Goal: Information Seeking & Learning: Learn about a topic

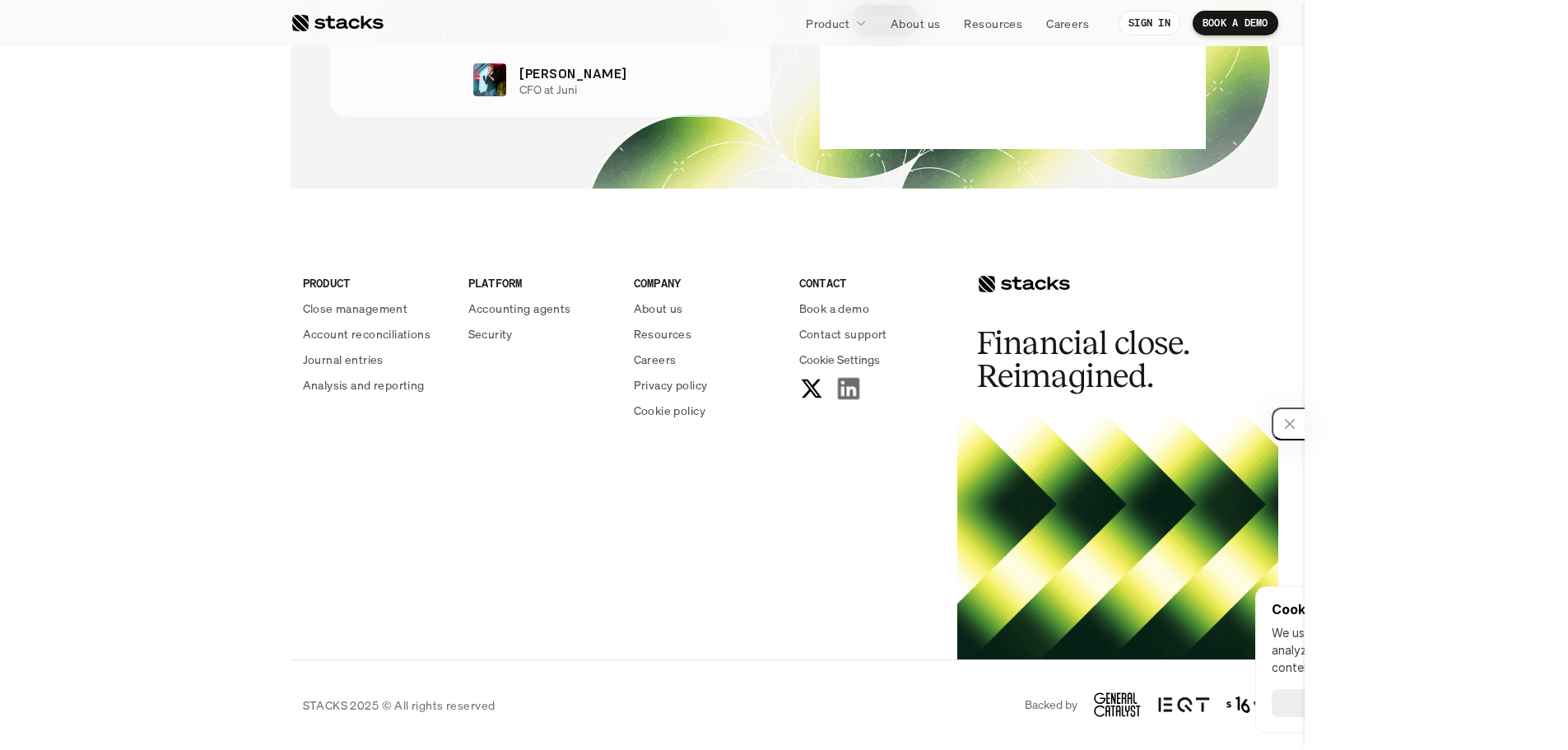
click at [851, 392] on use at bounding box center [848, 388] width 21 height 21
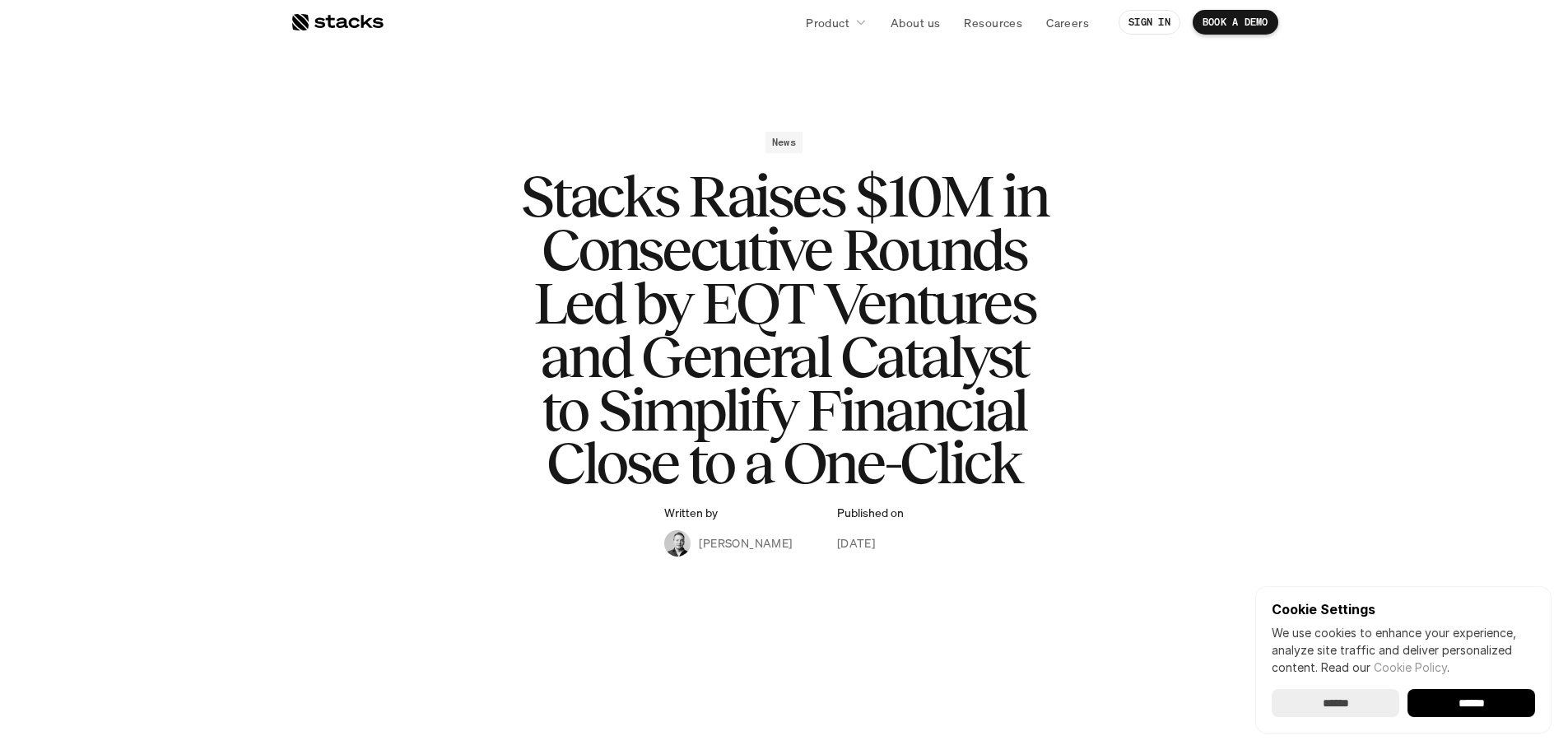
click at [489, 291] on h1 "Stacks Raises $10M in Consecutive Rounds Led by EQT Ventures and General Cataly…" at bounding box center [784, 330] width 658 height 320
drag, startPoint x: 489, startPoint y: 291, endPoint x: 596, endPoint y: 318, distance: 110.4
click at [596, 318] on h1 "Stacks Raises $10M in Consecutive Rounds Led by EQT Ventures and General Cataly…" at bounding box center [784, 330] width 658 height 320
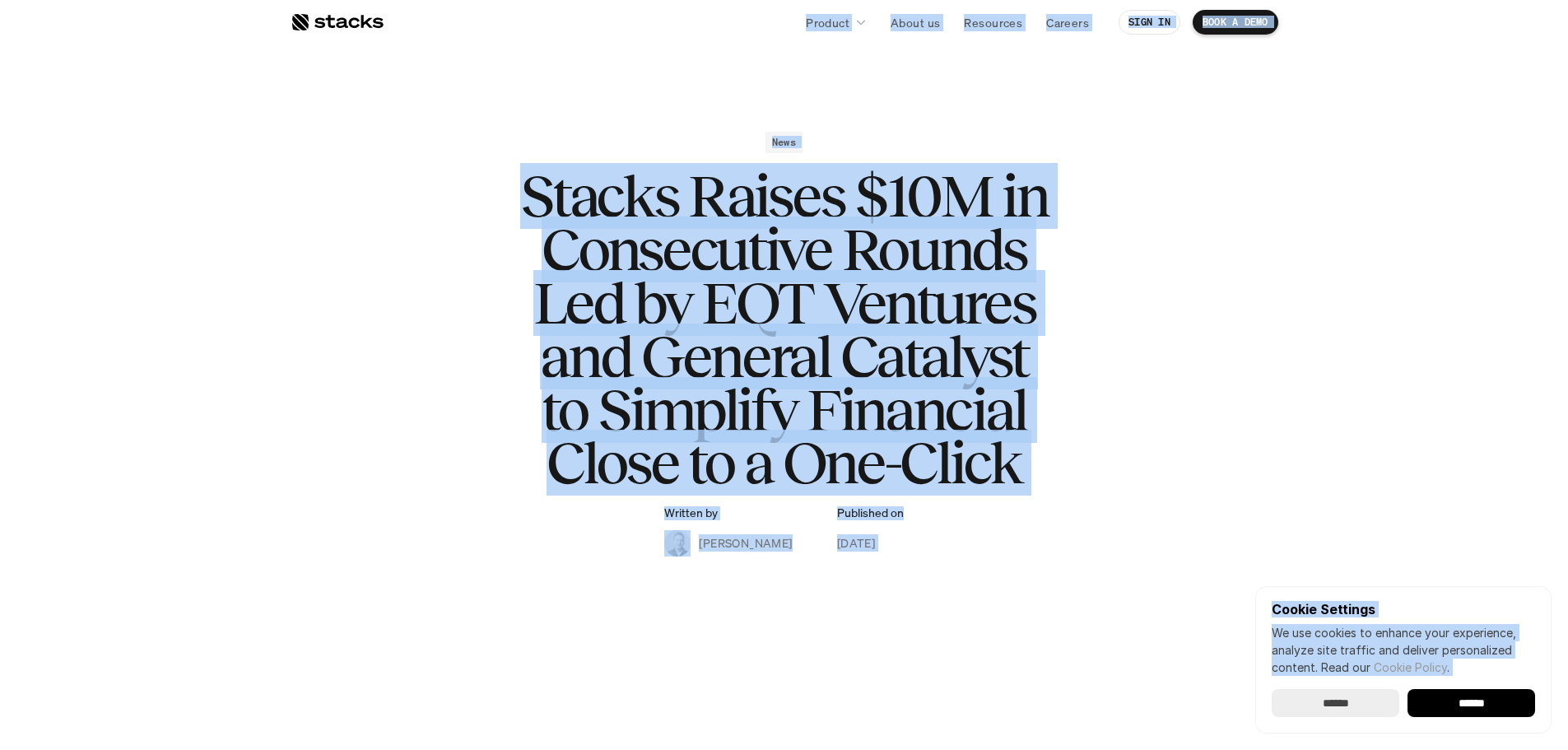
copy body "Product About us Resources Careers SIGN IN BOOK A DEMO News Stacks Raises $10M …"
click at [503, 346] on h1 "Stacks Raises $10M in Consecutive Rounds Led by EQT Ventures and General Cataly…" at bounding box center [784, 330] width 658 height 320
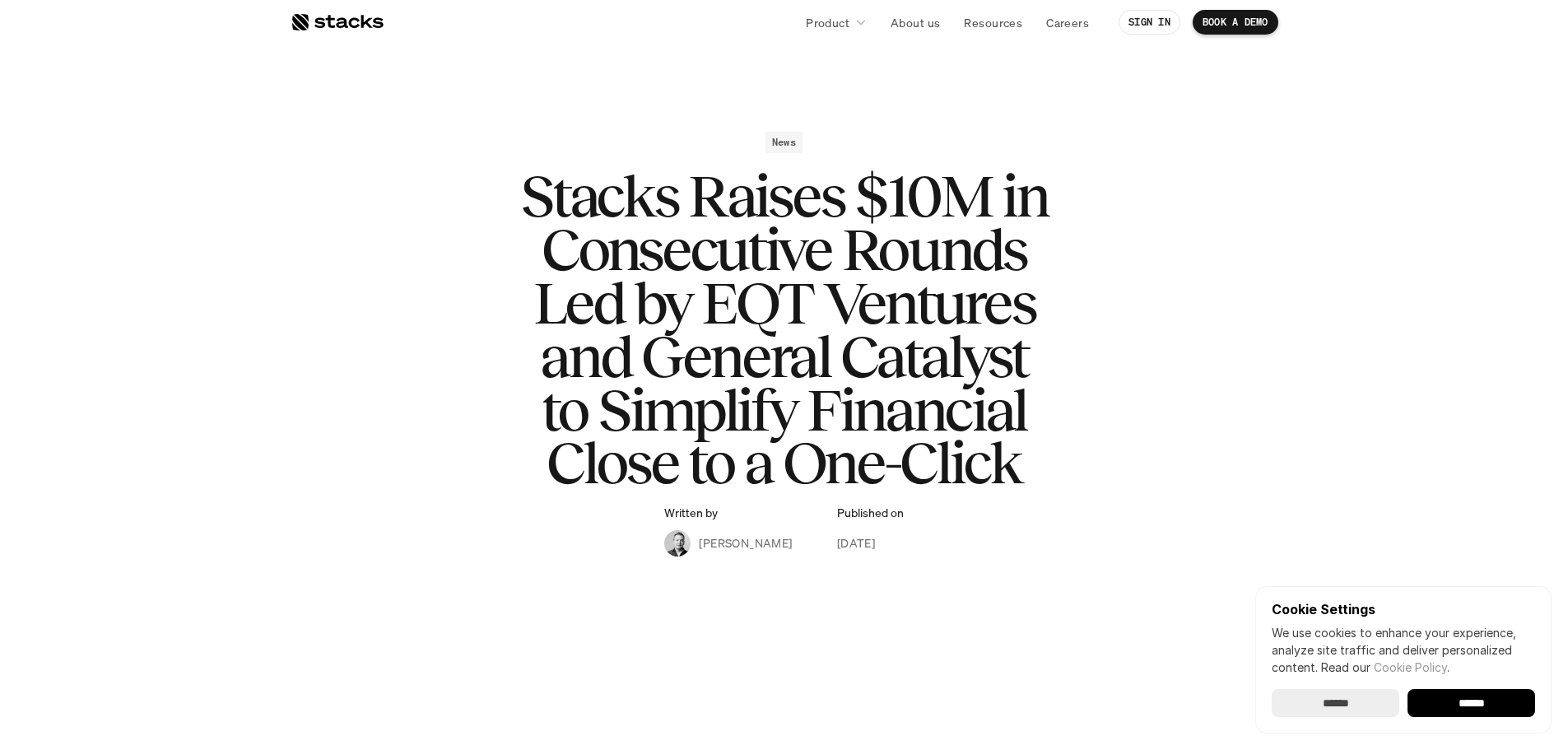
click at [787, 365] on h1 "Stacks Raises $10M in Consecutive Rounds Led by EQT Ventures and General Cataly…" at bounding box center [784, 330] width 658 height 320
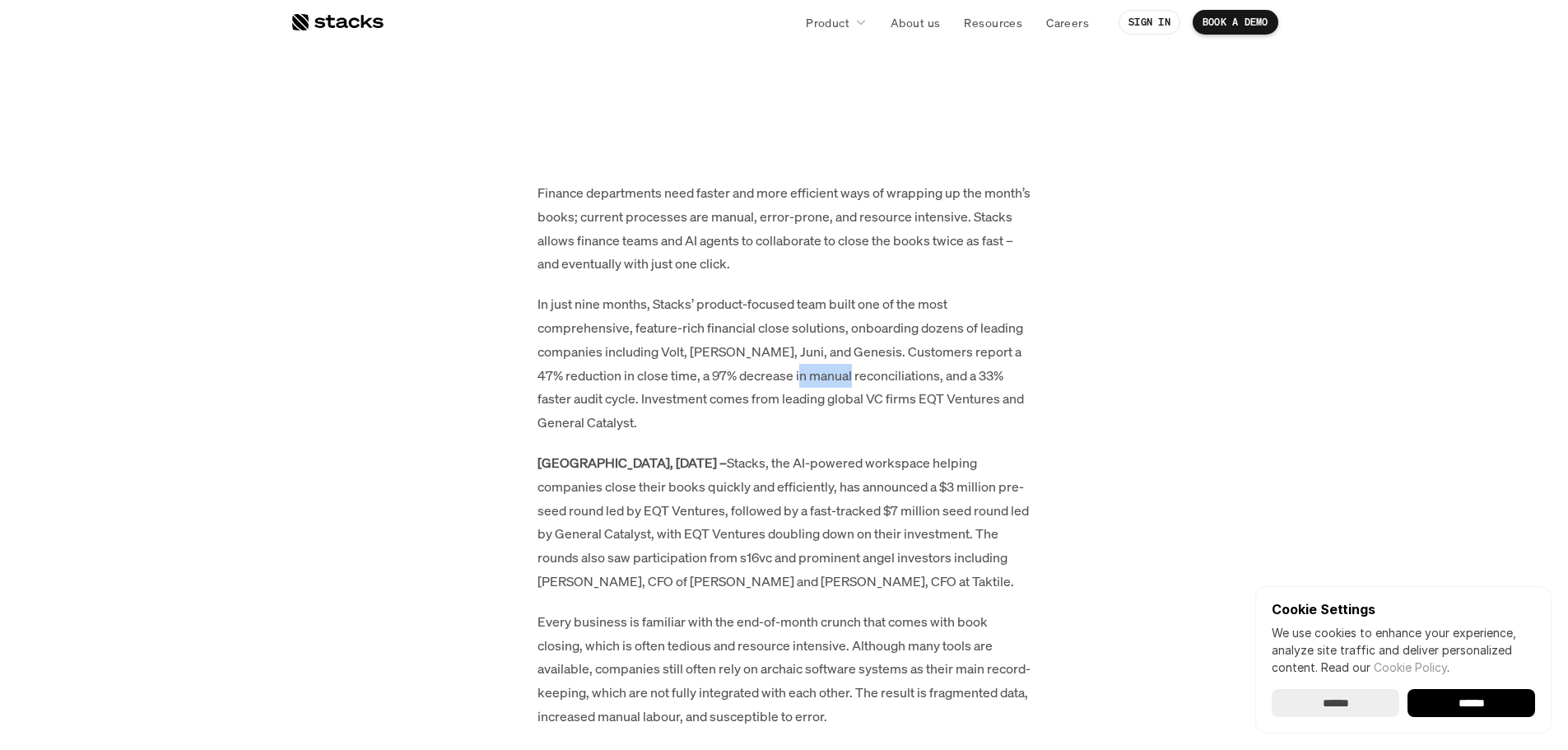
click at [785, 365] on p "In just nine months, Stacks’ product-focused team built one of the most compreh…" at bounding box center [784, 363] width 494 height 142
click at [310, 29] on div at bounding box center [336, 22] width 93 height 20
